Goal: Task Accomplishment & Management: Complete application form

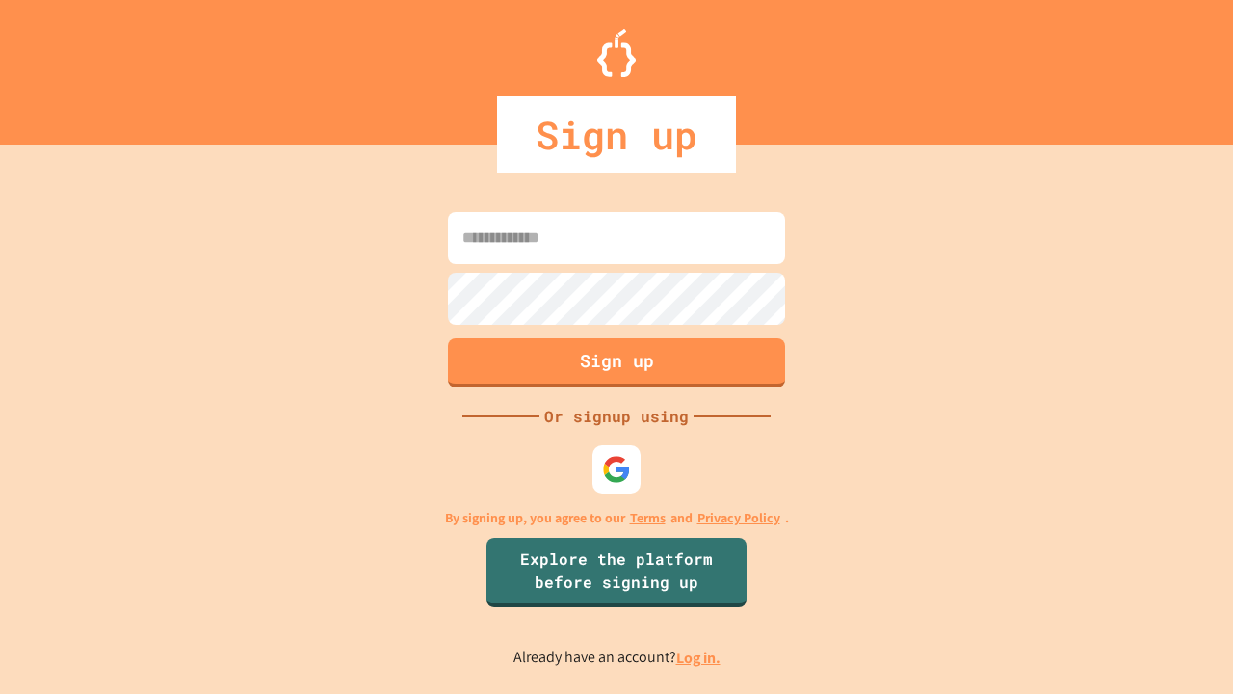
click at [700, 657] on link "Log in." at bounding box center [698, 658] width 44 height 20
